Goal: Find specific page/section: Find specific page/section

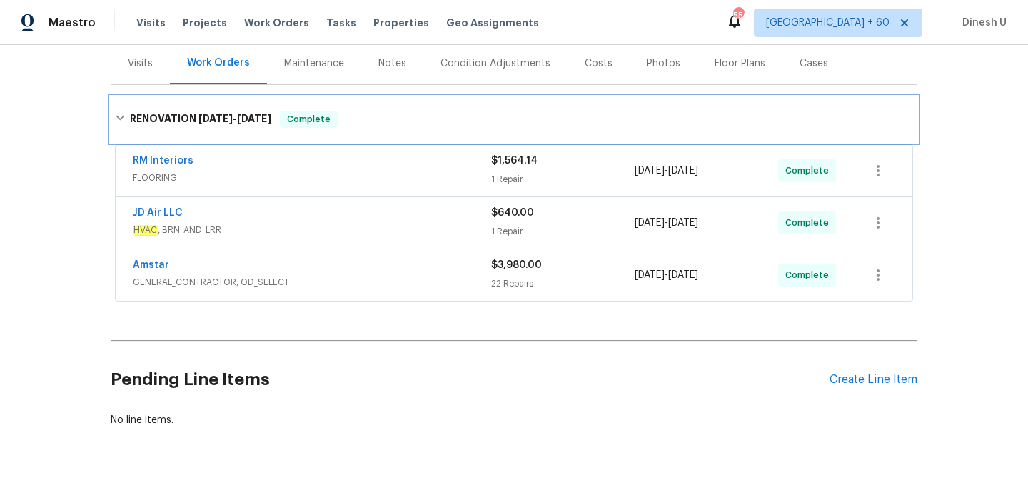
scroll to position [178, 0]
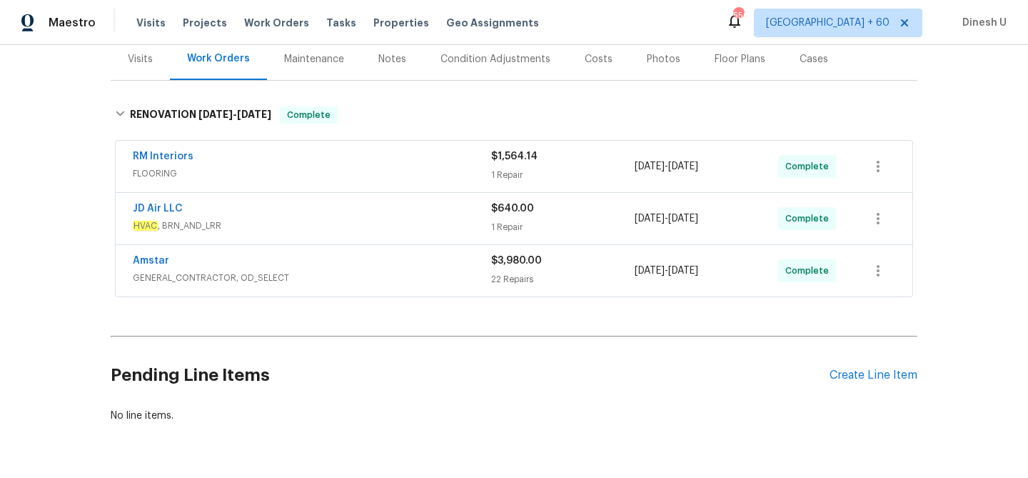
click at [503, 178] on div "1 Repair" at bounding box center [562, 175] width 143 height 14
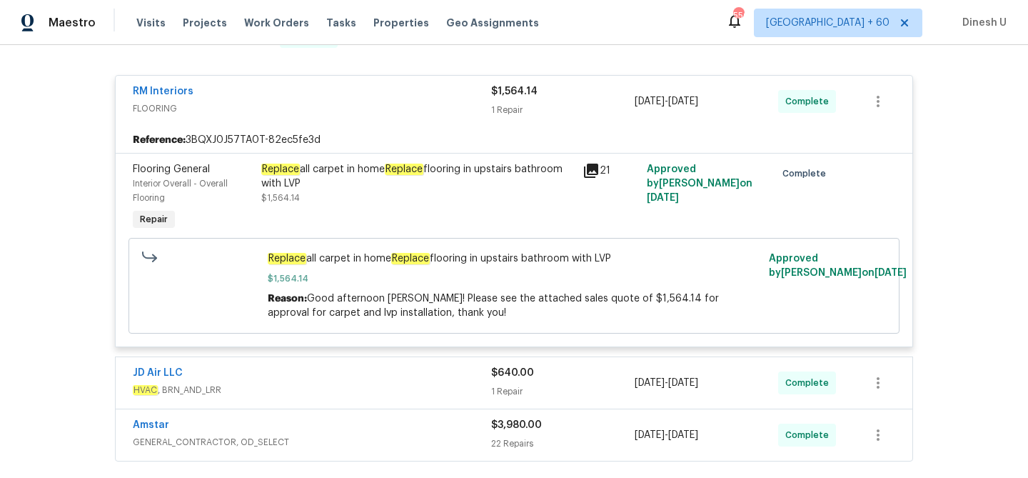
scroll to position [252, 0]
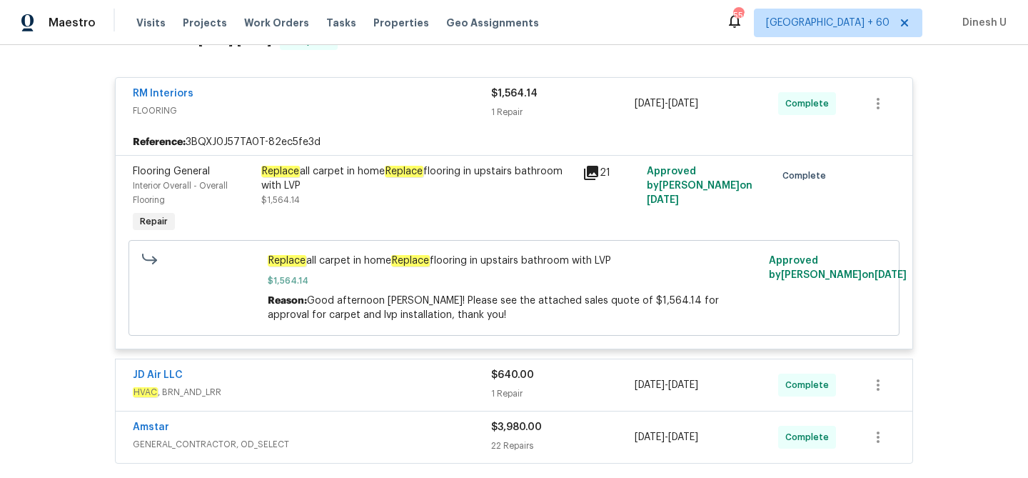
click at [310, 183] on div "Replace all carpet in home Replace flooring in upstairs bathroom with LVP" at bounding box center [417, 178] width 313 height 29
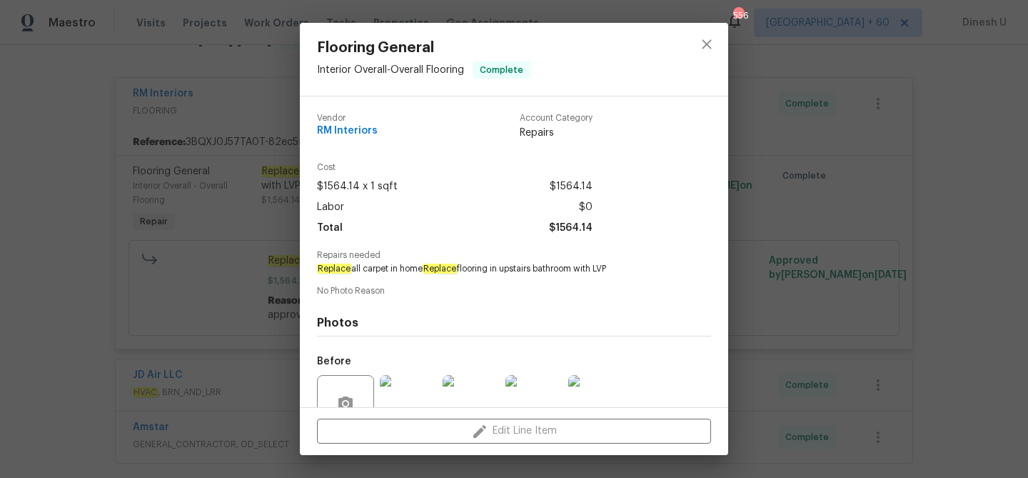
drag, startPoint x: 318, startPoint y: 265, endPoint x: 600, endPoint y: 276, distance: 282.2
click at [601, 276] on div "Vendor RM Interiors Account Category Repairs Cost $1564.14 x 1 sqft $1564.14 La…" at bounding box center [514, 317] width 394 height 431
copy span "Replace all carpet in home Replace flooring in upstairs bathroom with LVP"
click at [212, 169] on div "Flooring General Interior Overall - Overall Flooring Complete Vendor RM Interio…" at bounding box center [514, 239] width 1028 height 478
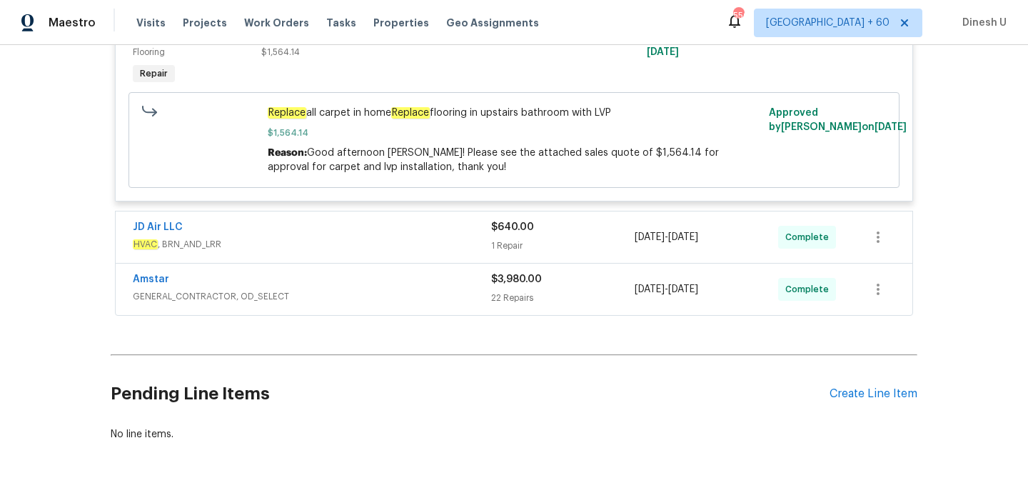
scroll to position [407, 0]
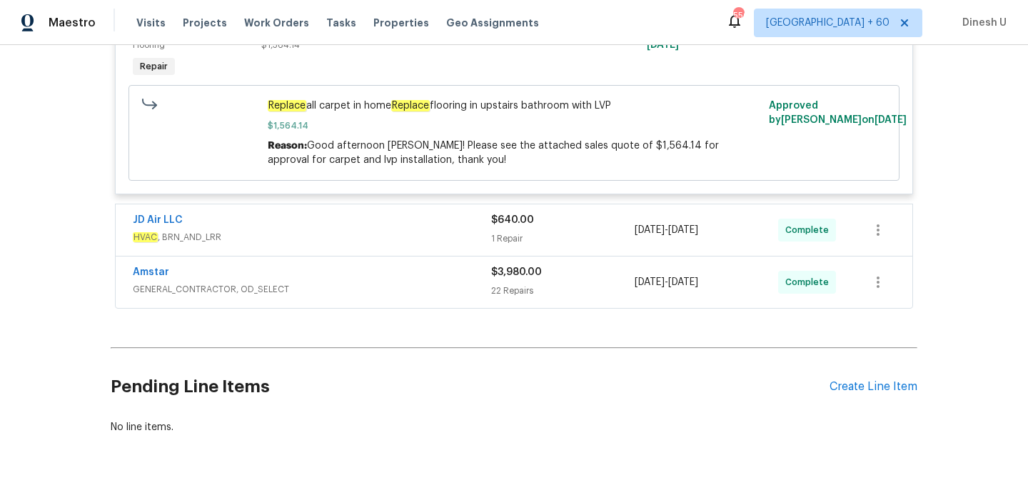
click at [512, 239] on div "1 Repair" at bounding box center [562, 238] width 143 height 14
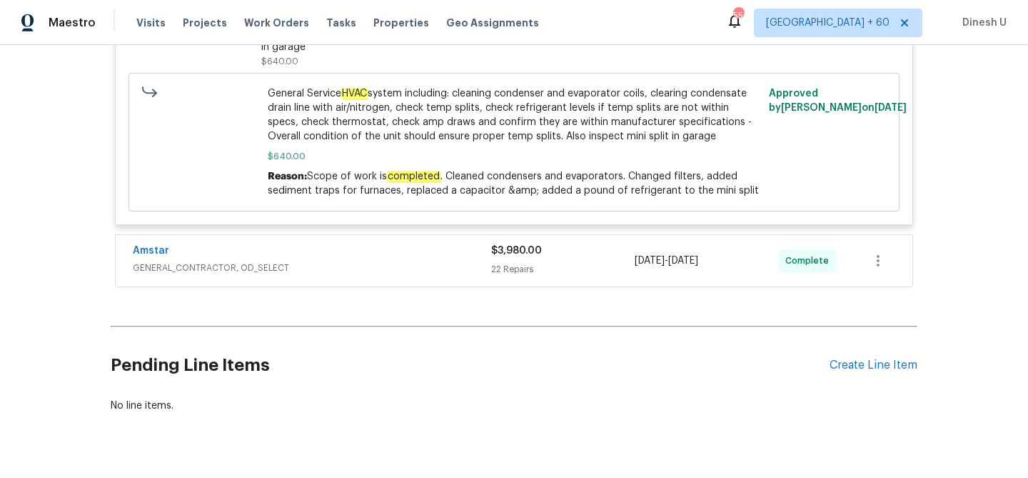
scroll to position [777, 0]
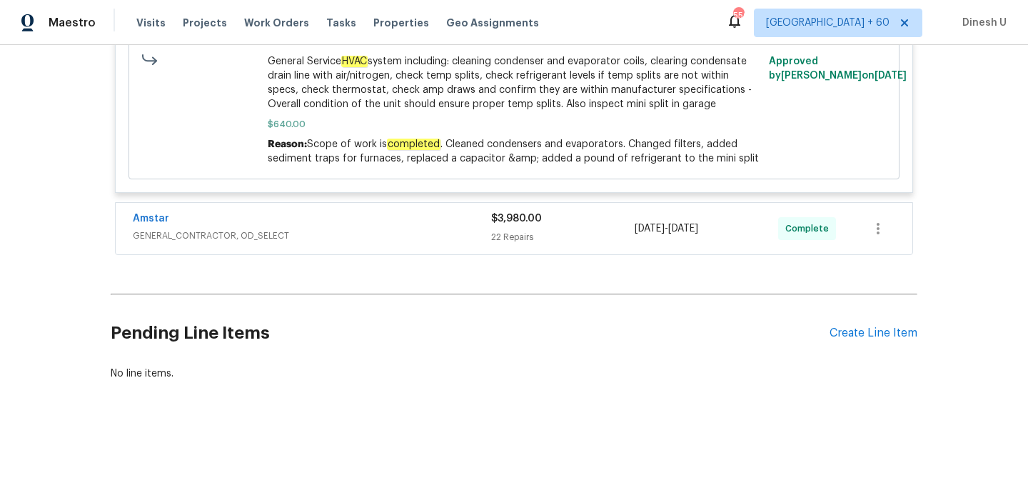
click at [505, 230] on div "22 Repairs" at bounding box center [562, 237] width 143 height 14
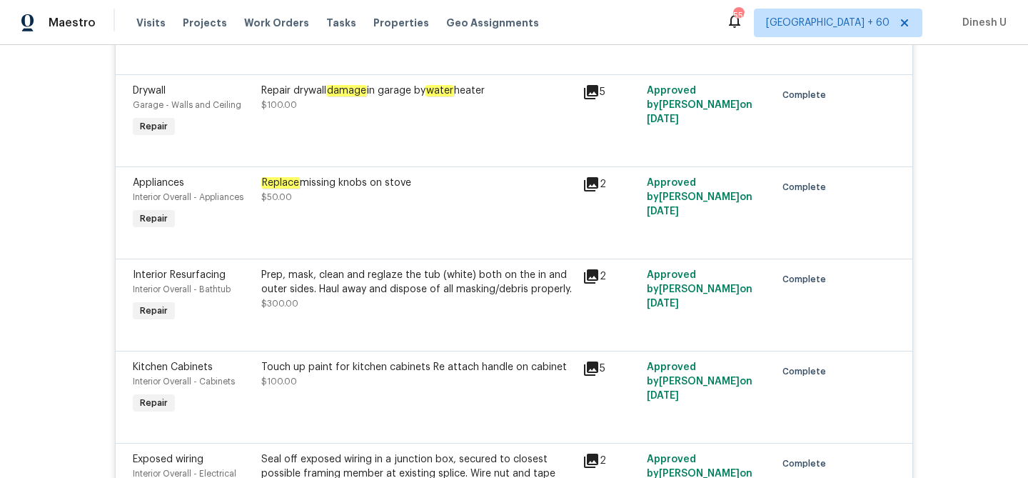
scroll to position [1957, 0]
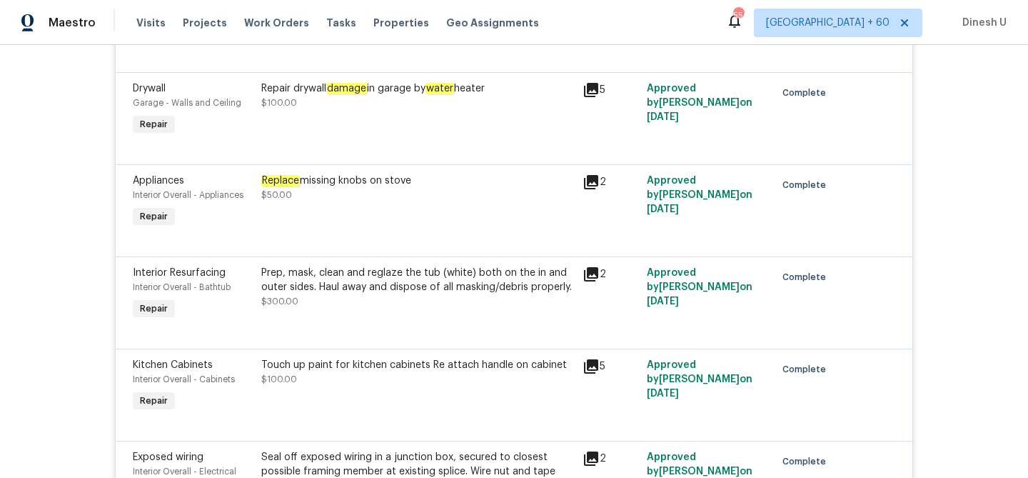
click at [597, 97] on icon at bounding box center [591, 90] width 14 height 14
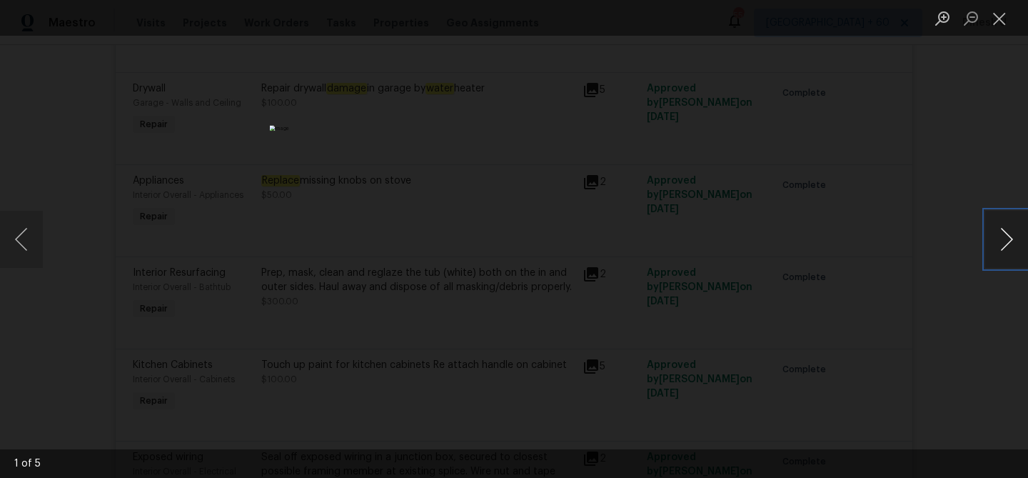
click at [1011, 237] on button "Next image" at bounding box center [1006, 239] width 43 height 57
click at [995, 22] on button "Close lightbox" at bounding box center [999, 18] width 29 height 25
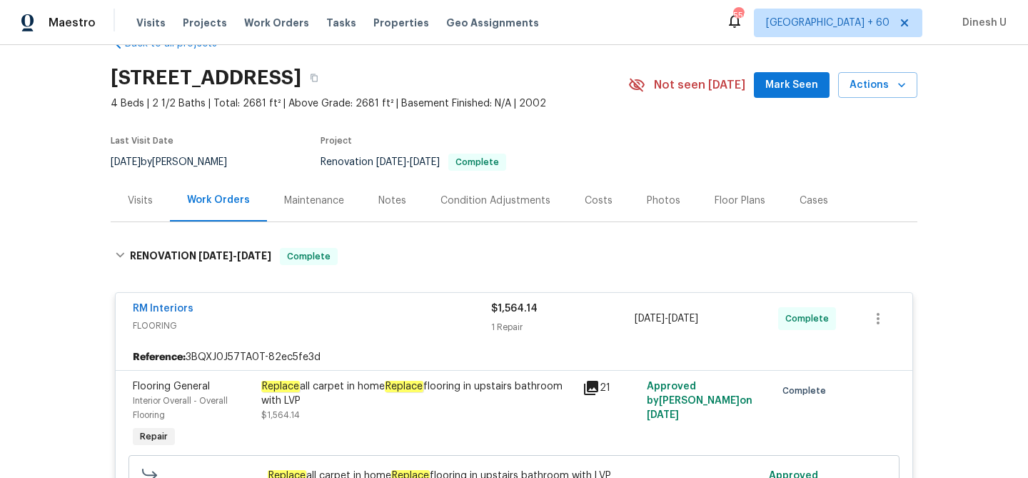
scroll to position [0, 0]
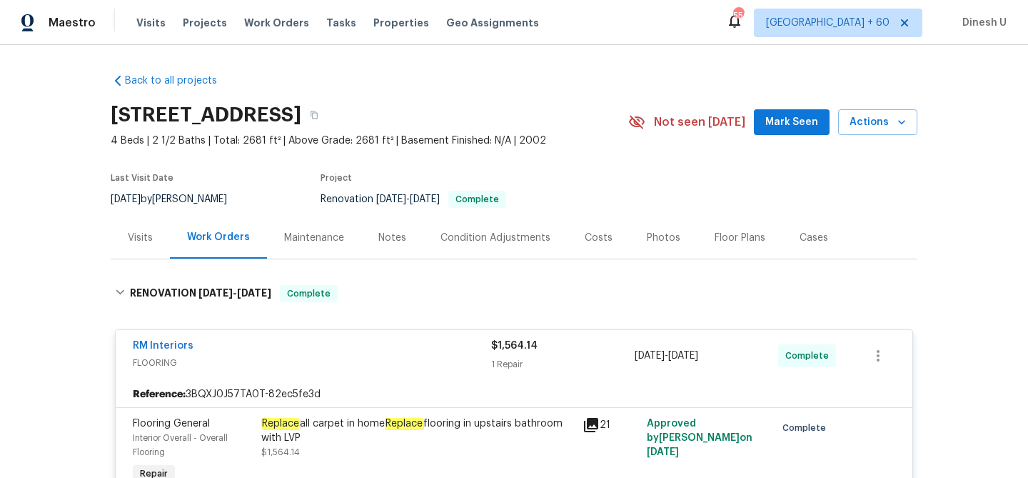
click at [139, 236] on div "Visits" at bounding box center [140, 238] width 25 height 14
